Goal: Check status: Check status

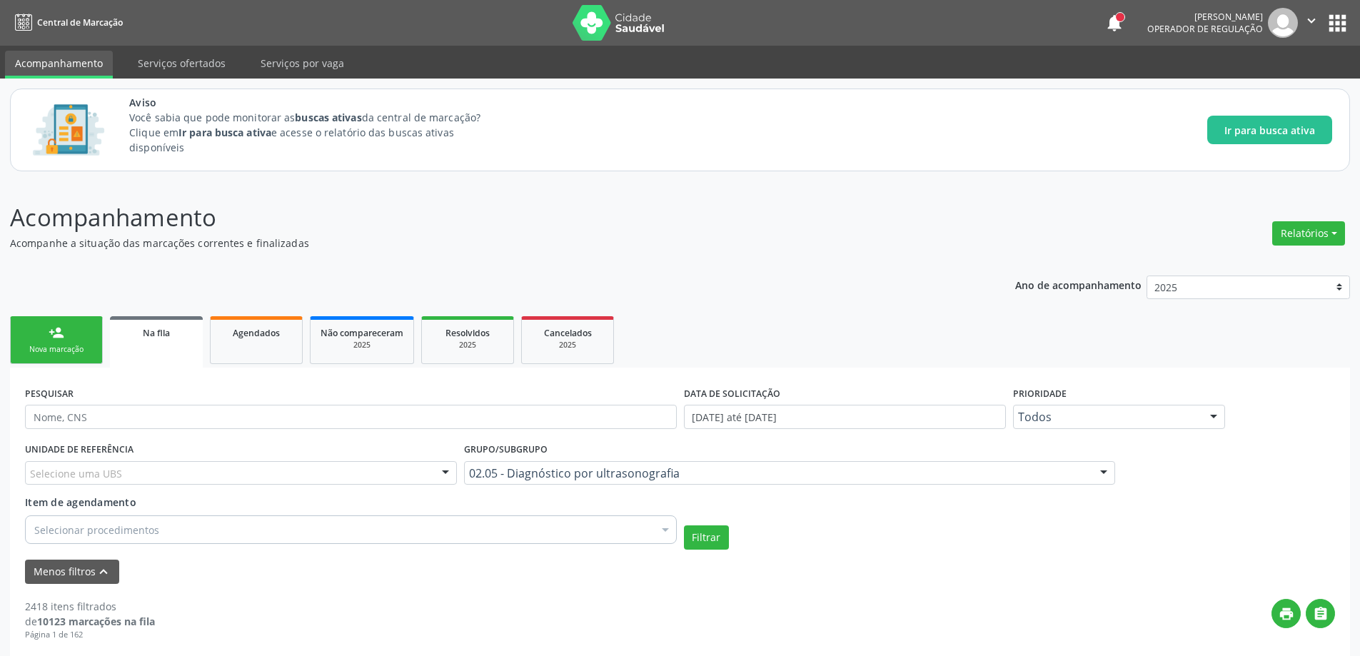
click at [143, 335] on span "Na fila" at bounding box center [156, 333] width 27 height 12
click at [163, 333] on span "Na fila" at bounding box center [156, 333] width 27 height 12
click at [165, 420] on input "text" at bounding box center [353, 417] width 657 height 24
type input "703204638511799"
click at [722, 544] on button "Filtrar" at bounding box center [711, 537] width 45 height 24
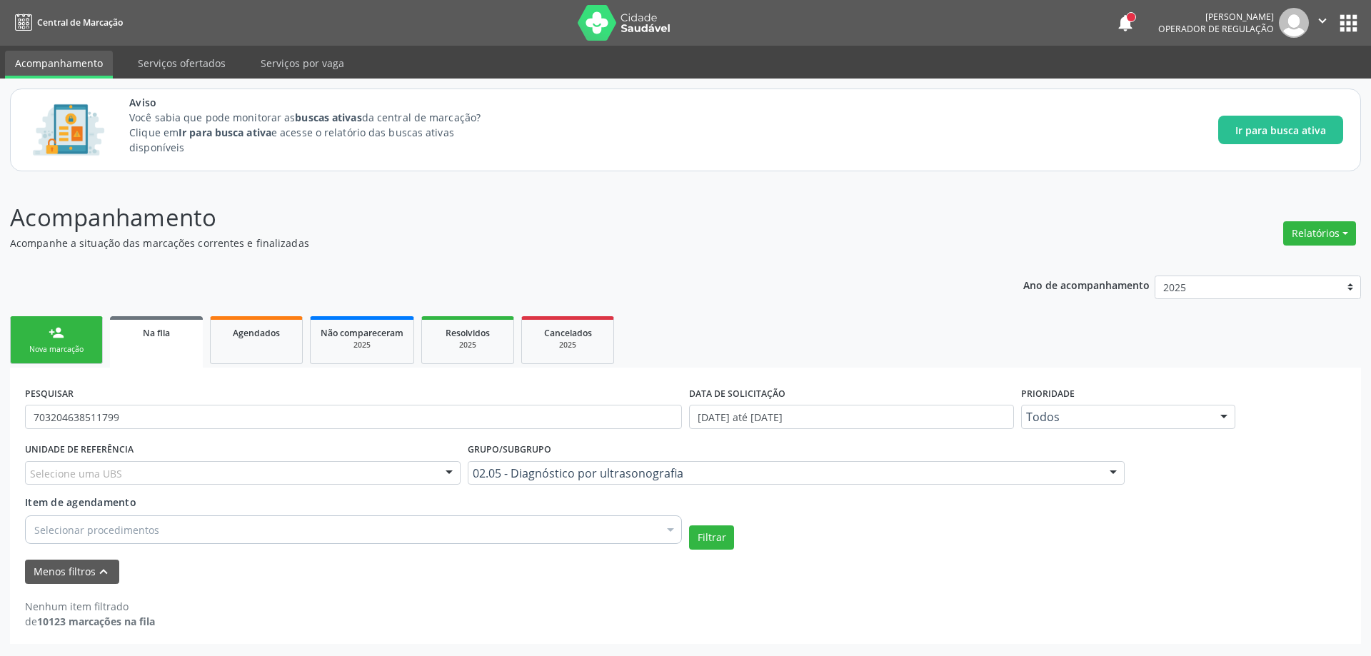
click at [67, 353] on div "Nova marcação" at bounding box center [56, 349] width 71 height 11
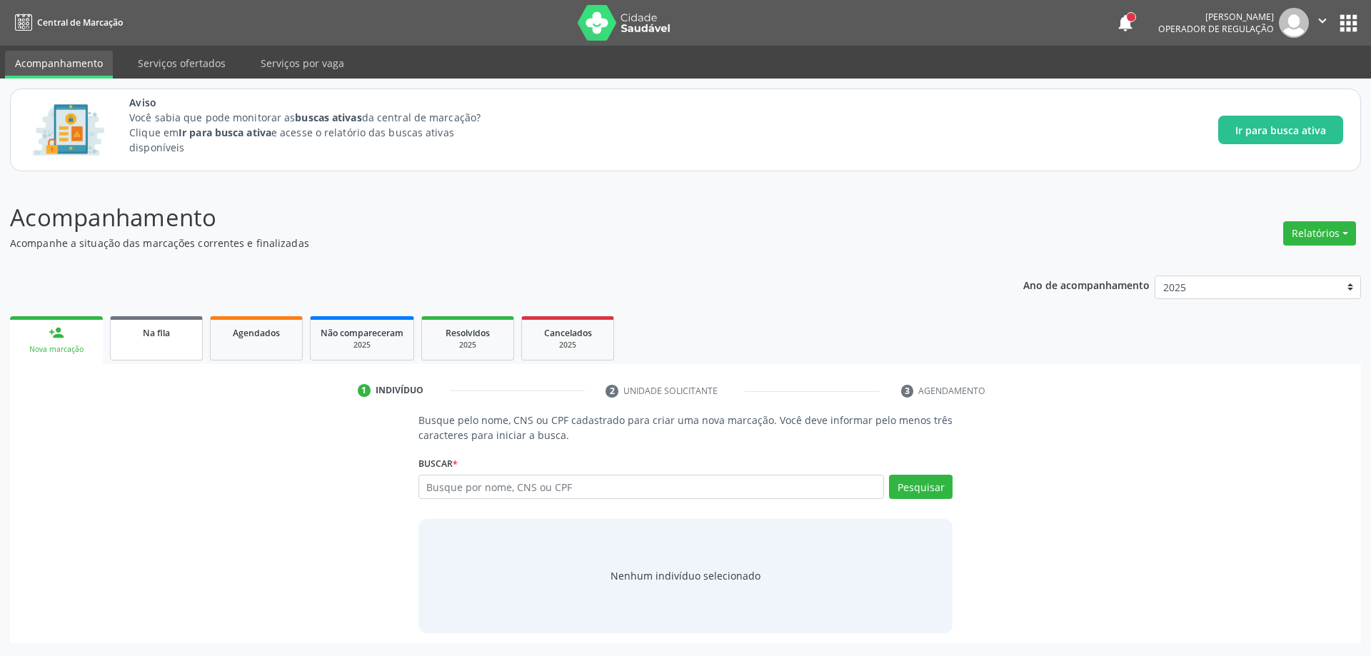
click at [166, 338] on span "Na fila" at bounding box center [156, 333] width 27 height 12
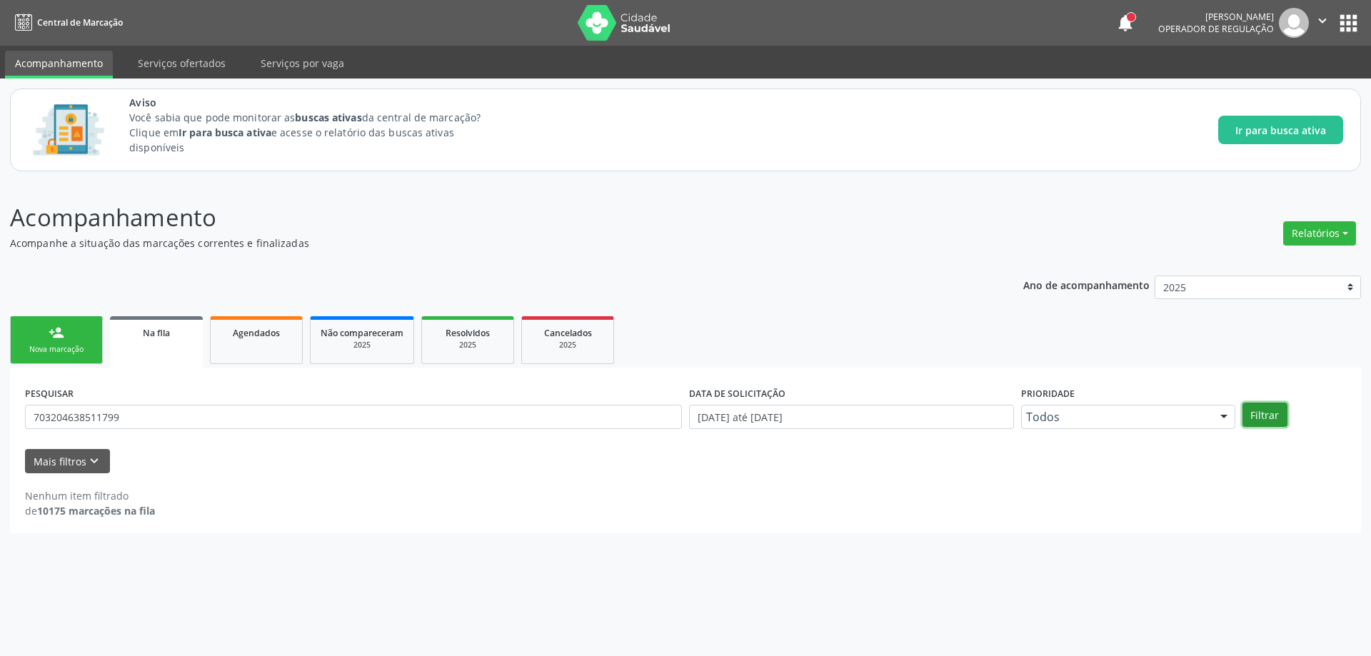
click at [1269, 415] on button "Filtrar" at bounding box center [1264, 415] width 45 height 24
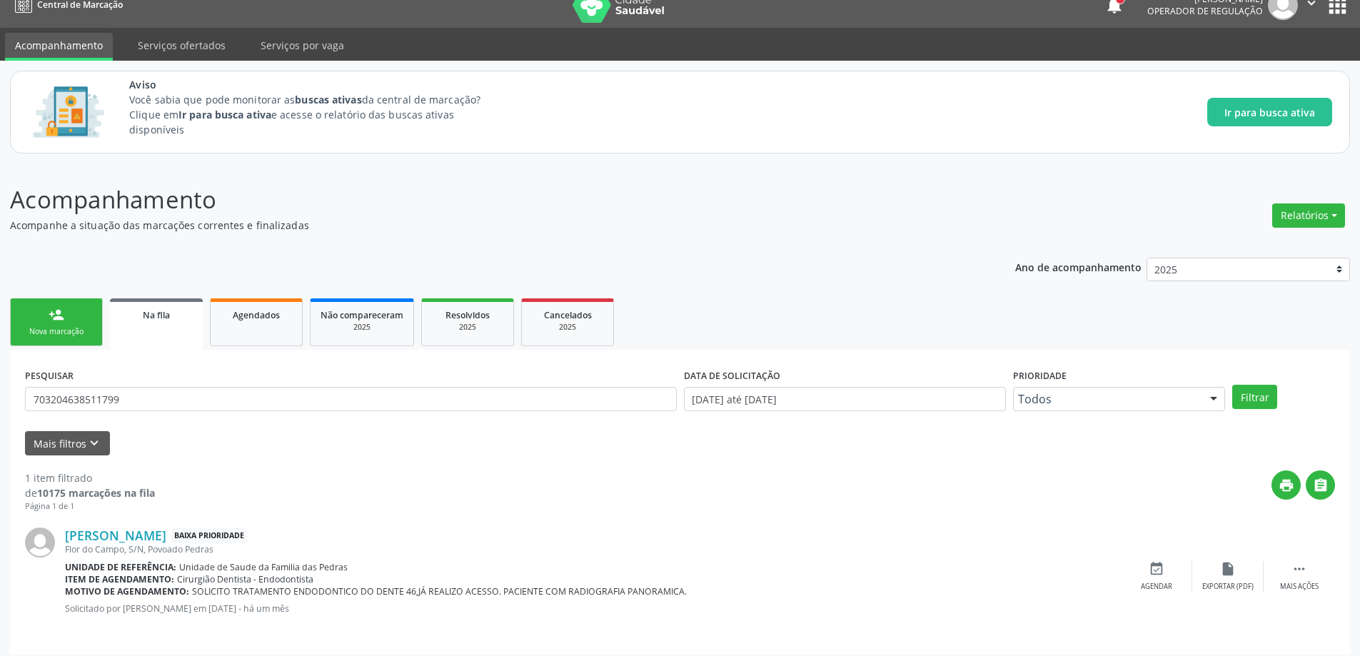
scroll to position [26, 0]
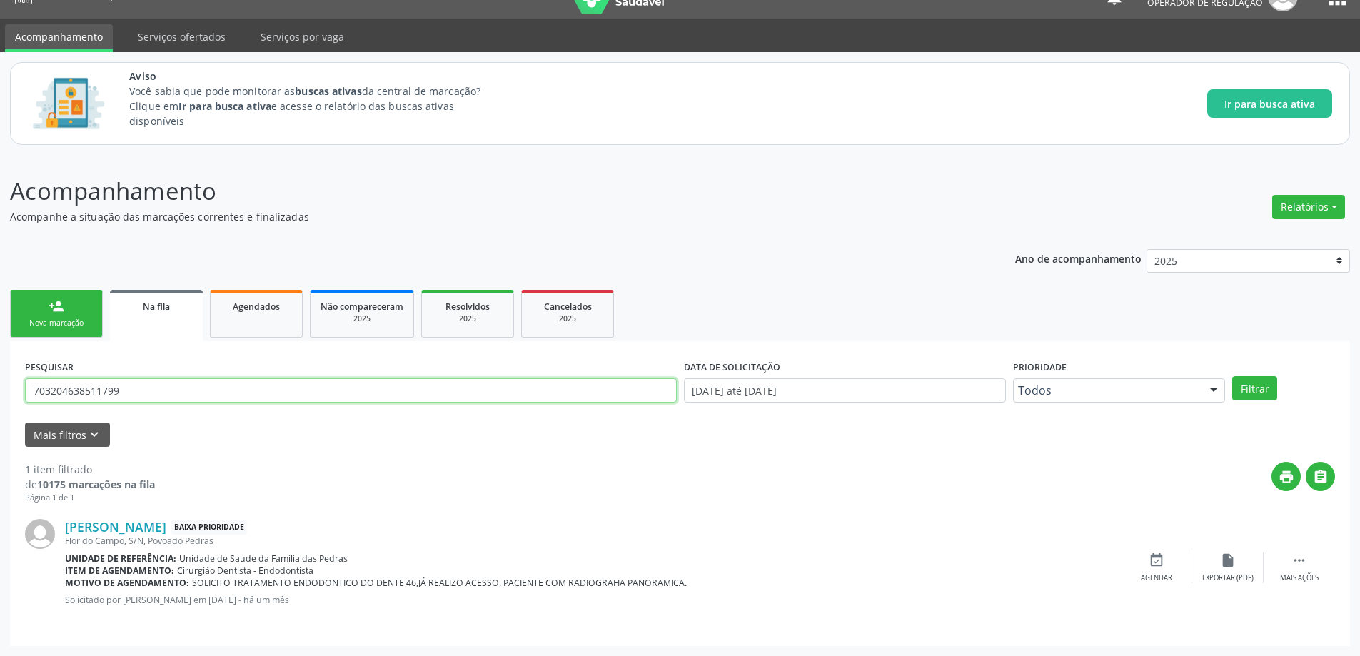
click at [374, 383] on input "703204638511799" at bounding box center [351, 390] width 652 height 24
type input "700004149532901"
click at [1232, 376] on button "Filtrar" at bounding box center [1254, 388] width 45 height 24
